Goal: Task Accomplishment & Management: Use online tool/utility

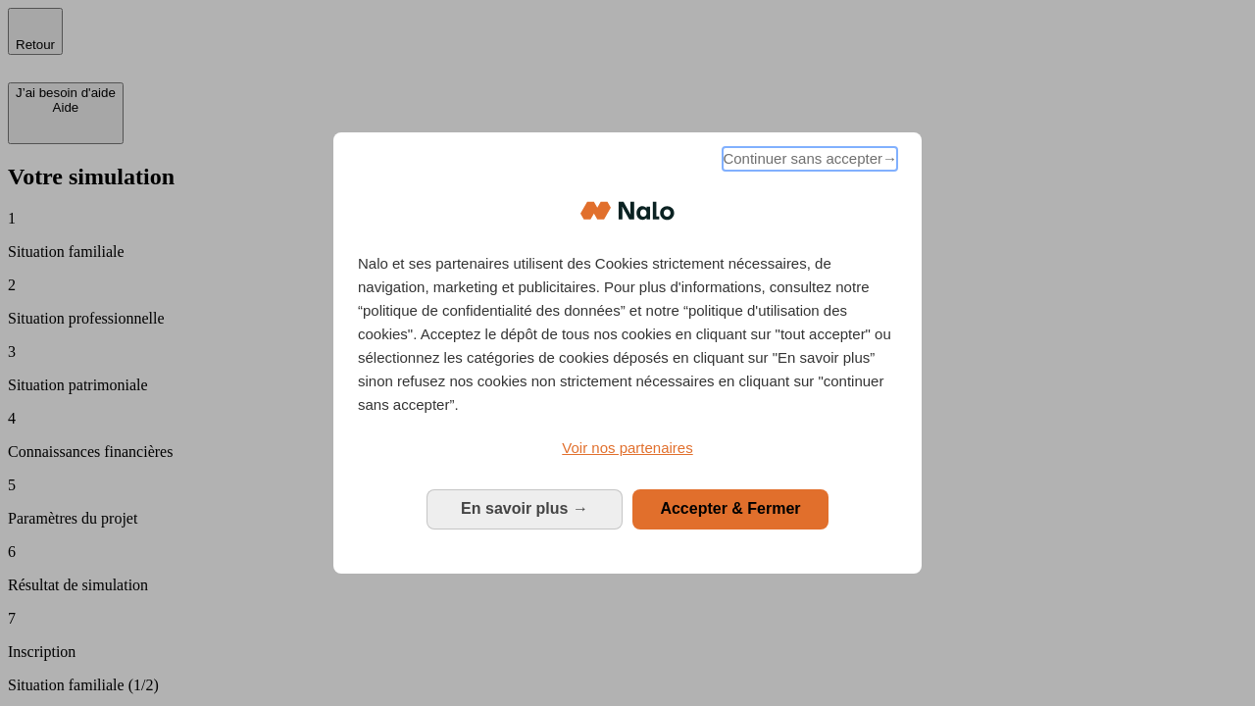
click at [808, 162] on span "Continuer sans accepter →" at bounding box center [810, 159] width 175 height 24
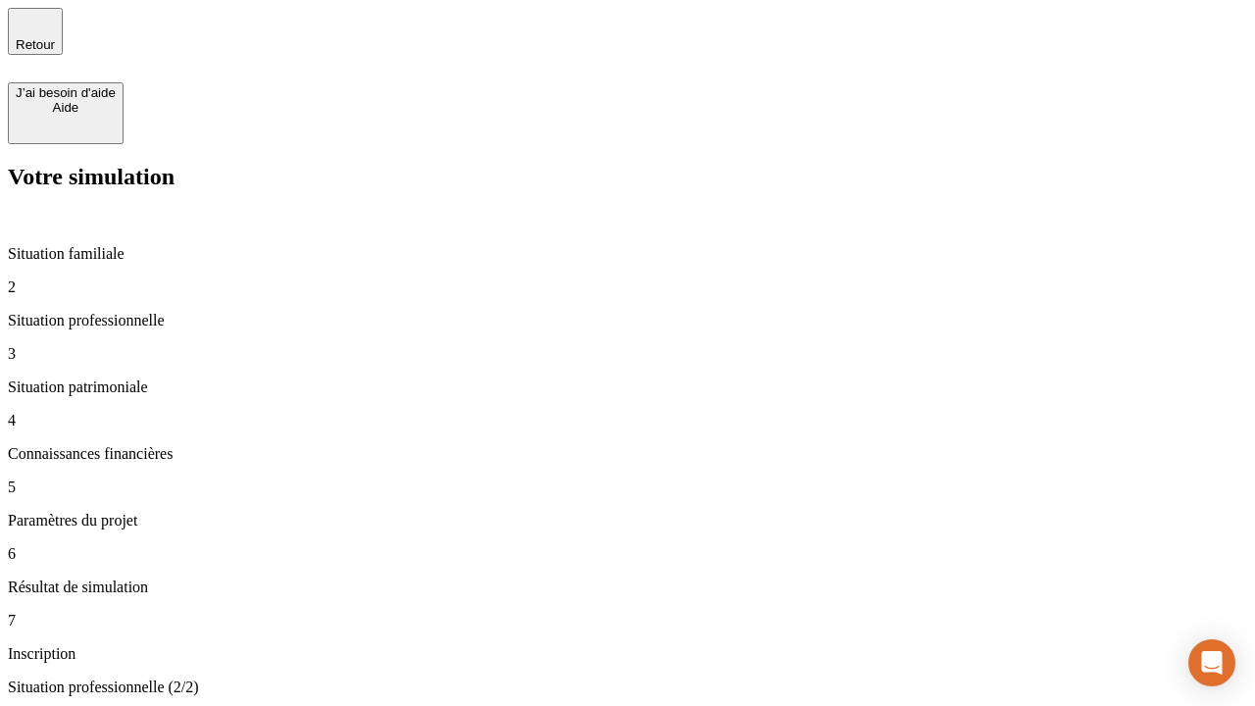
type input "30 000"
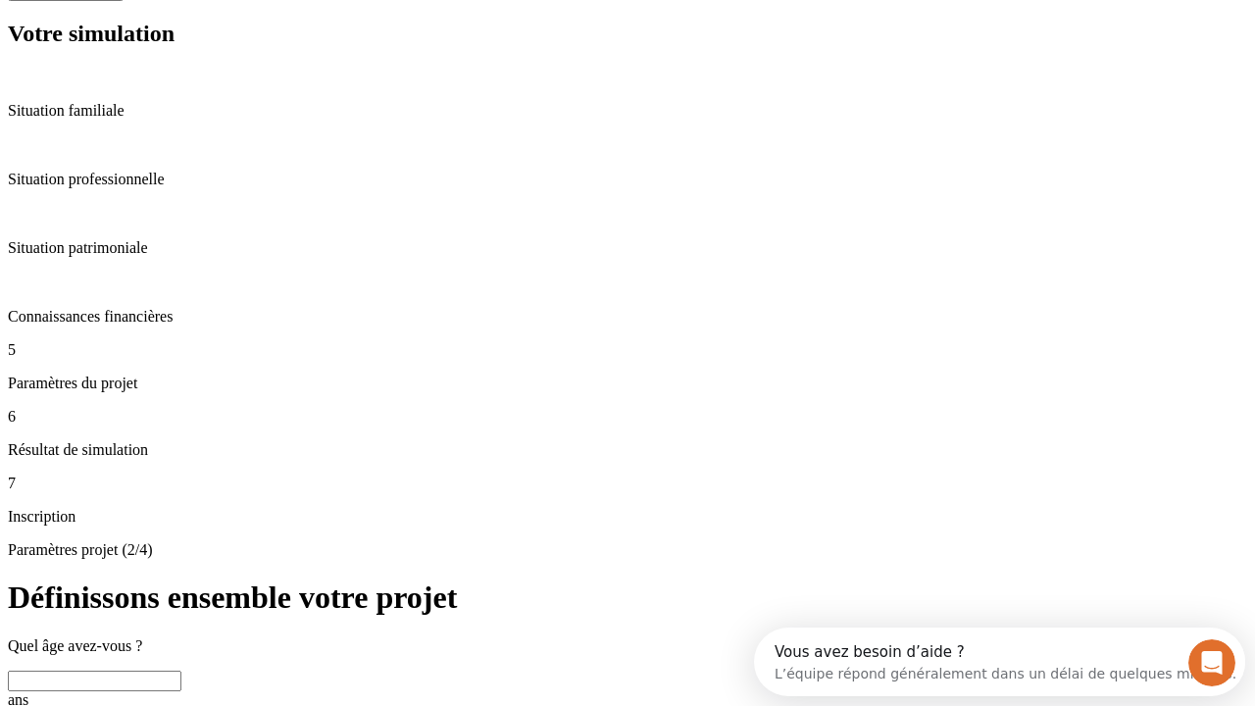
scroll to position [37, 0]
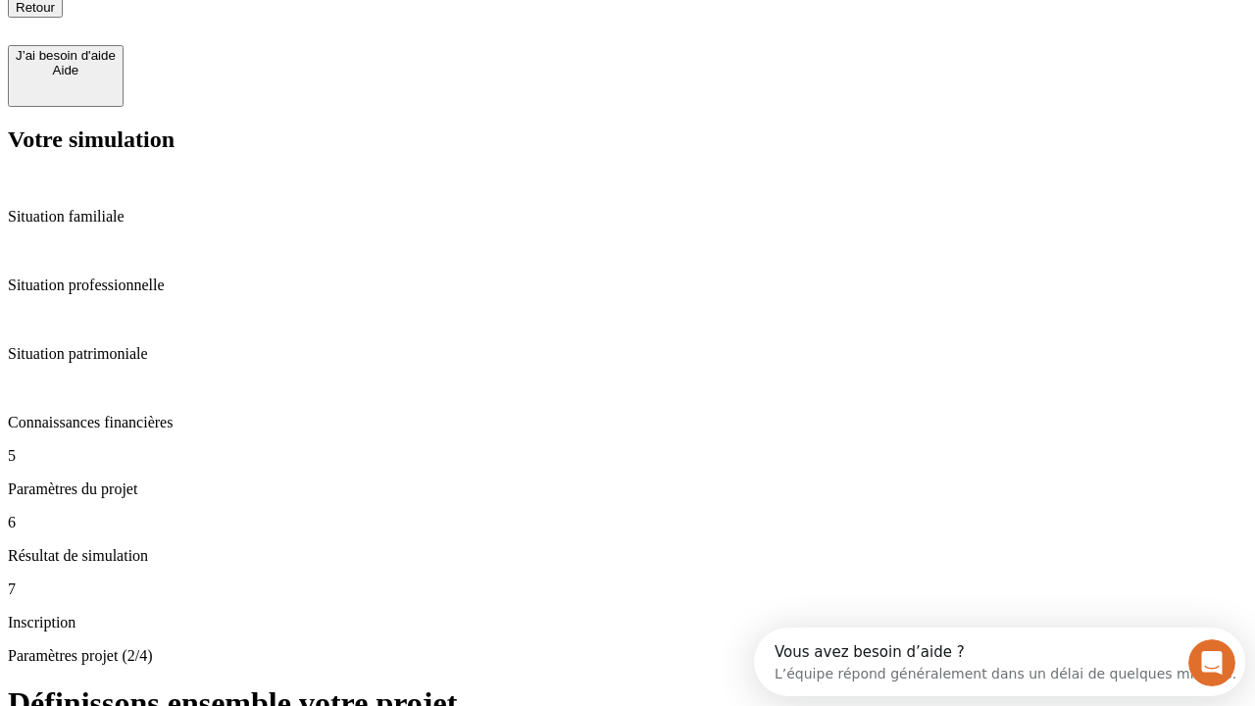
type input "25"
type input "64"
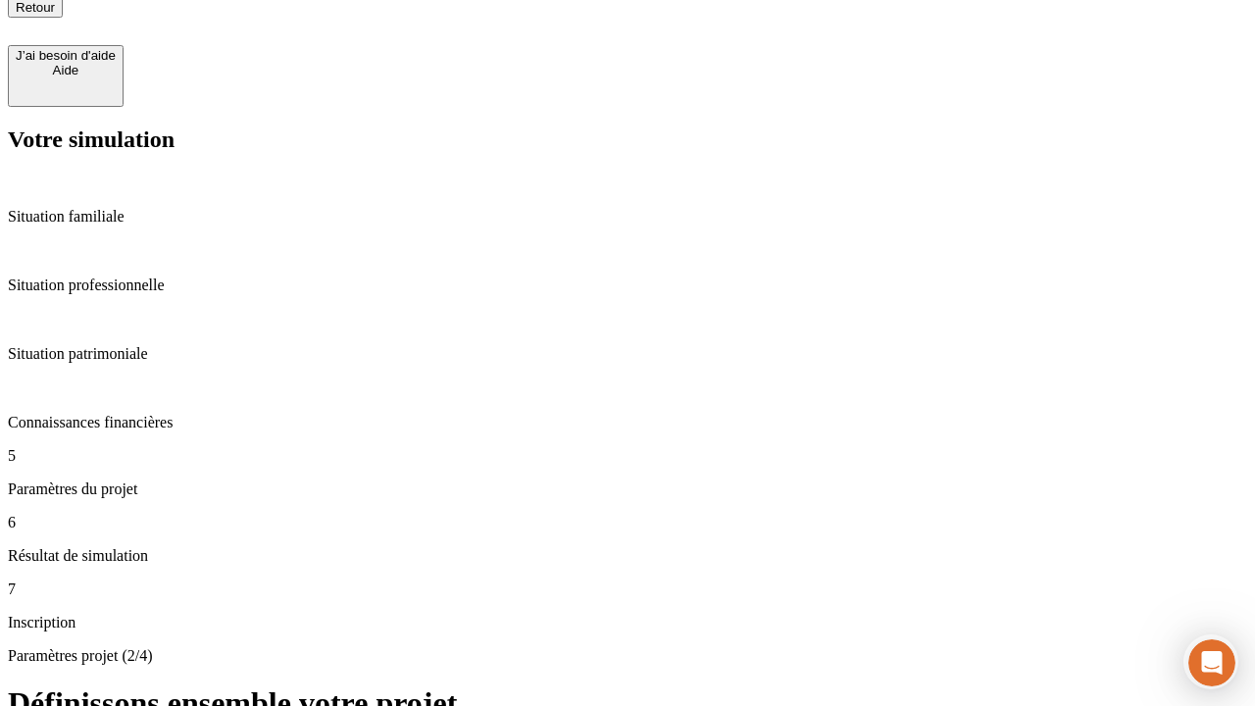
type input "1 000"
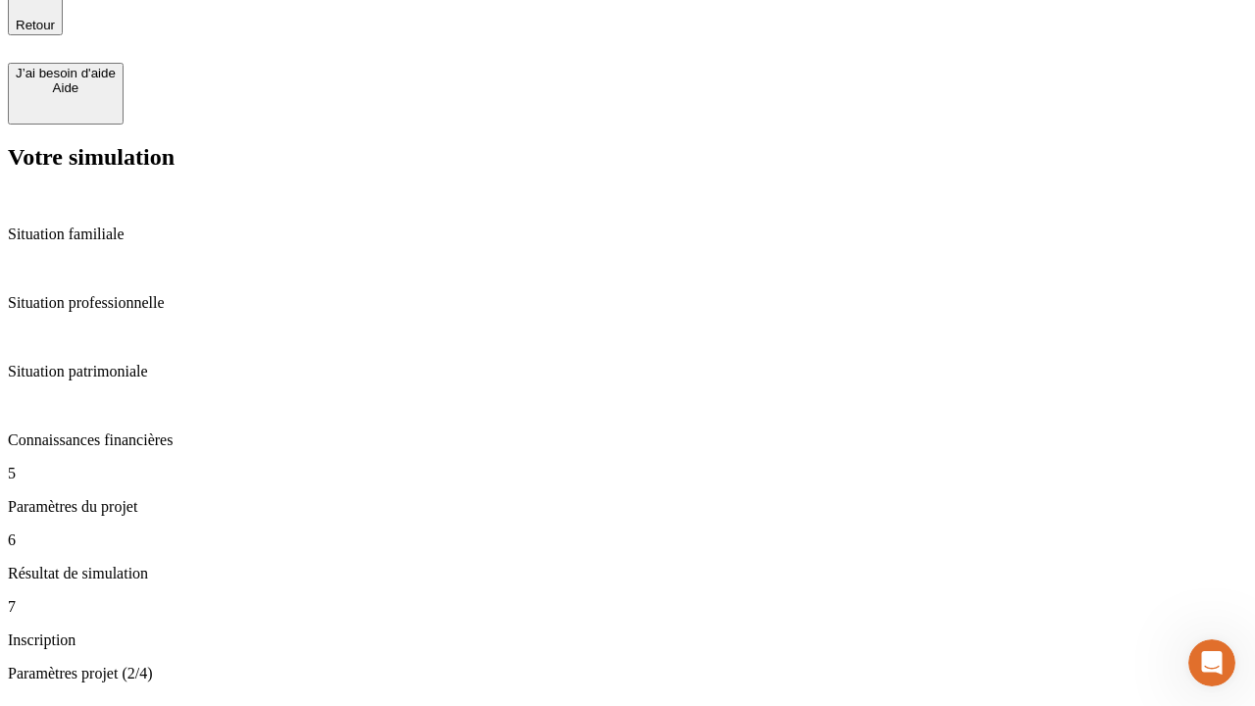
type input "640"
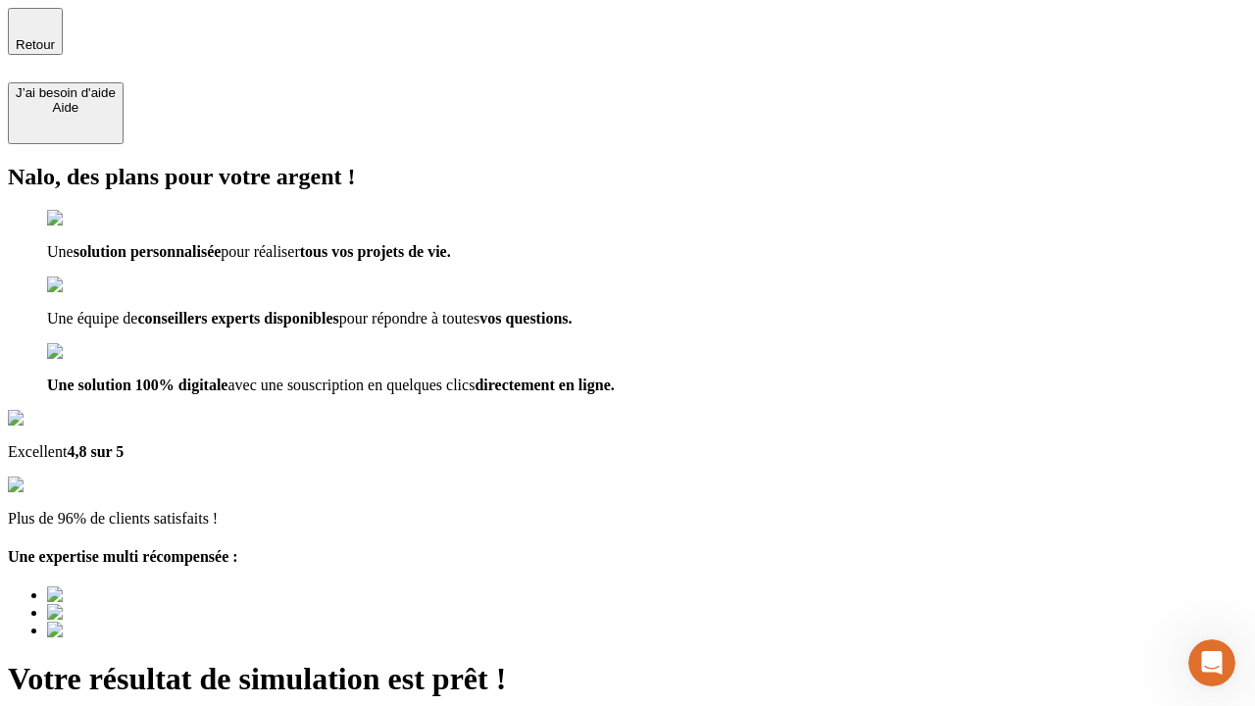
type input "[EMAIL_ADDRESS][PERSON_NAME][DOMAIN_NAME]"
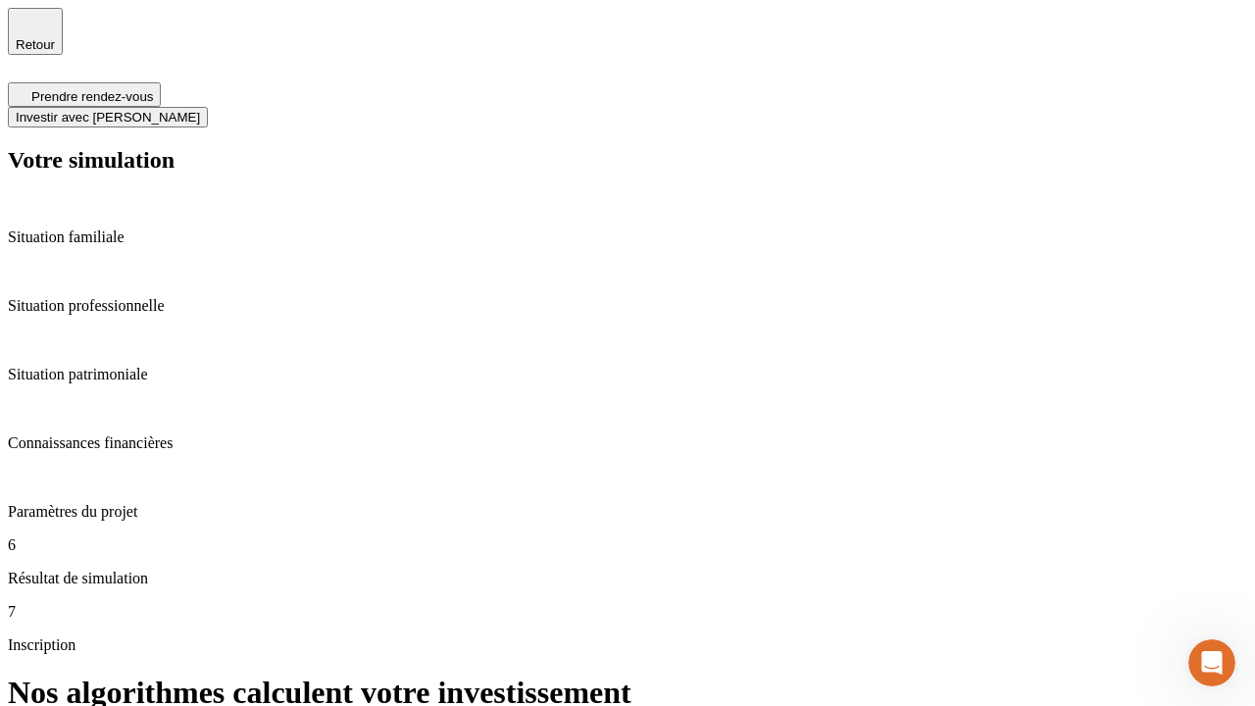
scroll to position [8, 0]
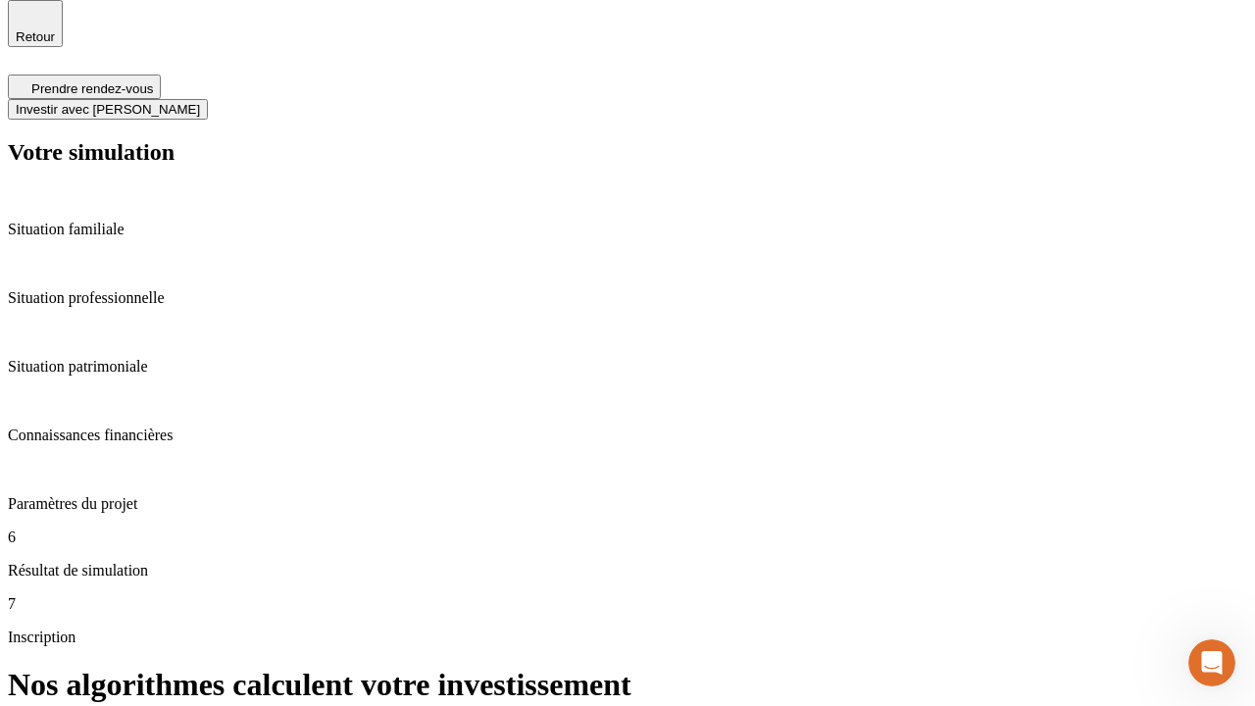
click at [200, 102] on span "Investir avec [PERSON_NAME]" at bounding box center [108, 109] width 184 height 15
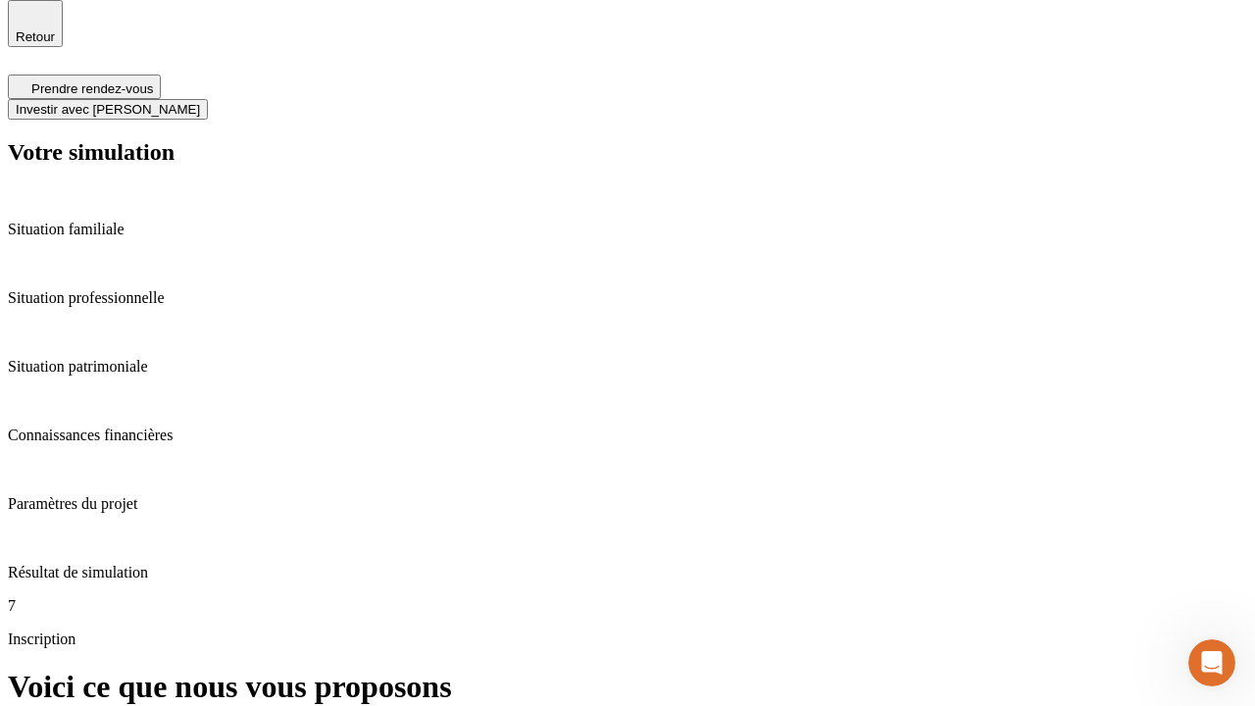
scroll to position [0, 0]
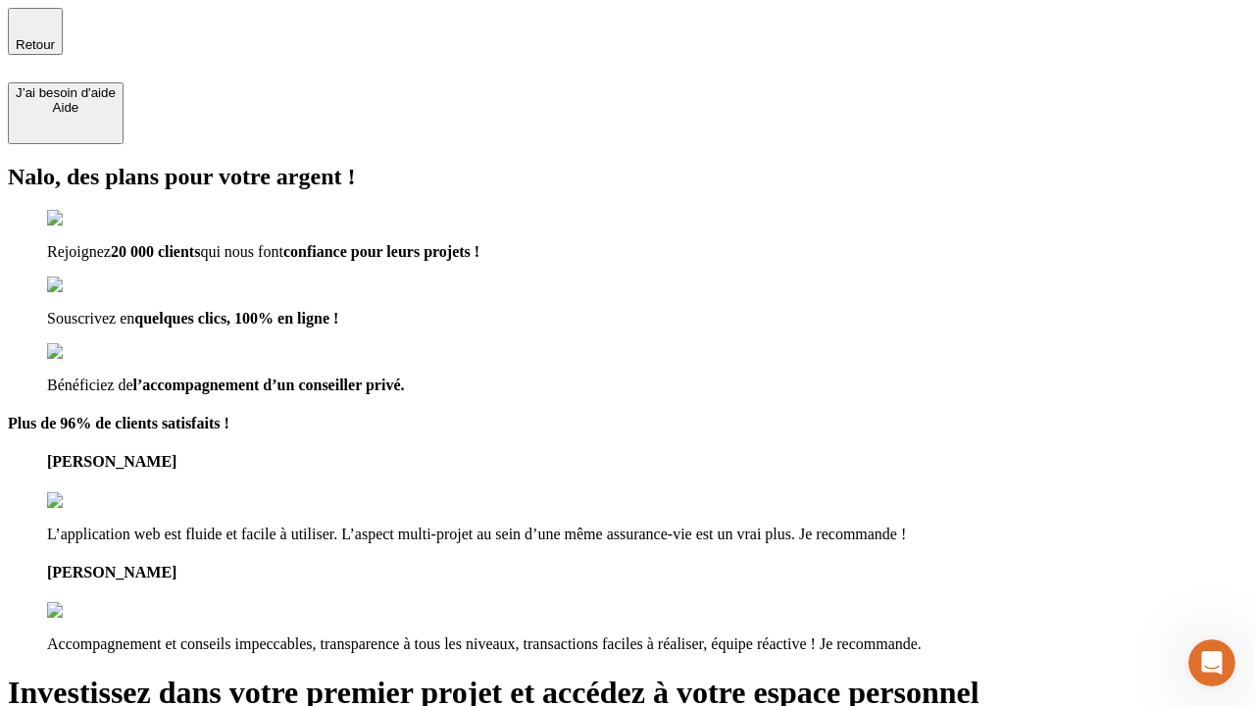
type input "[EMAIL_ADDRESS][PERSON_NAME][DOMAIN_NAME]"
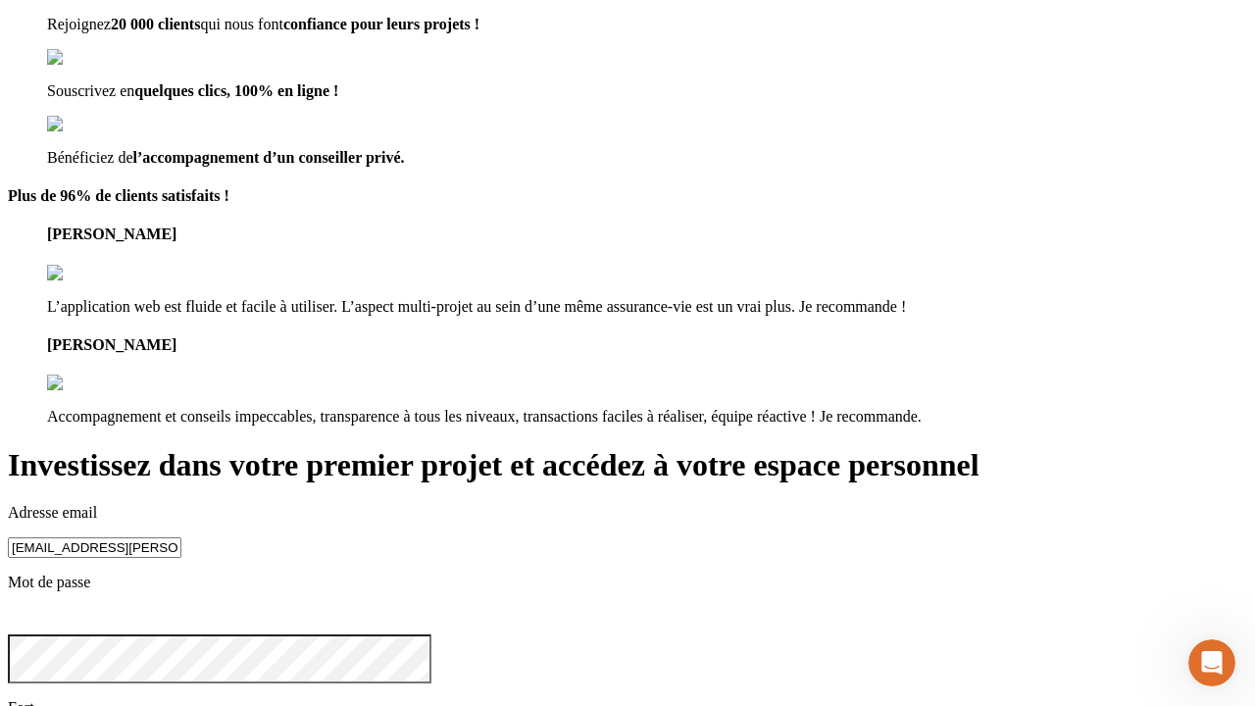
scroll to position [22, 0]
